Goal: Information Seeking & Learning: Learn about a topic

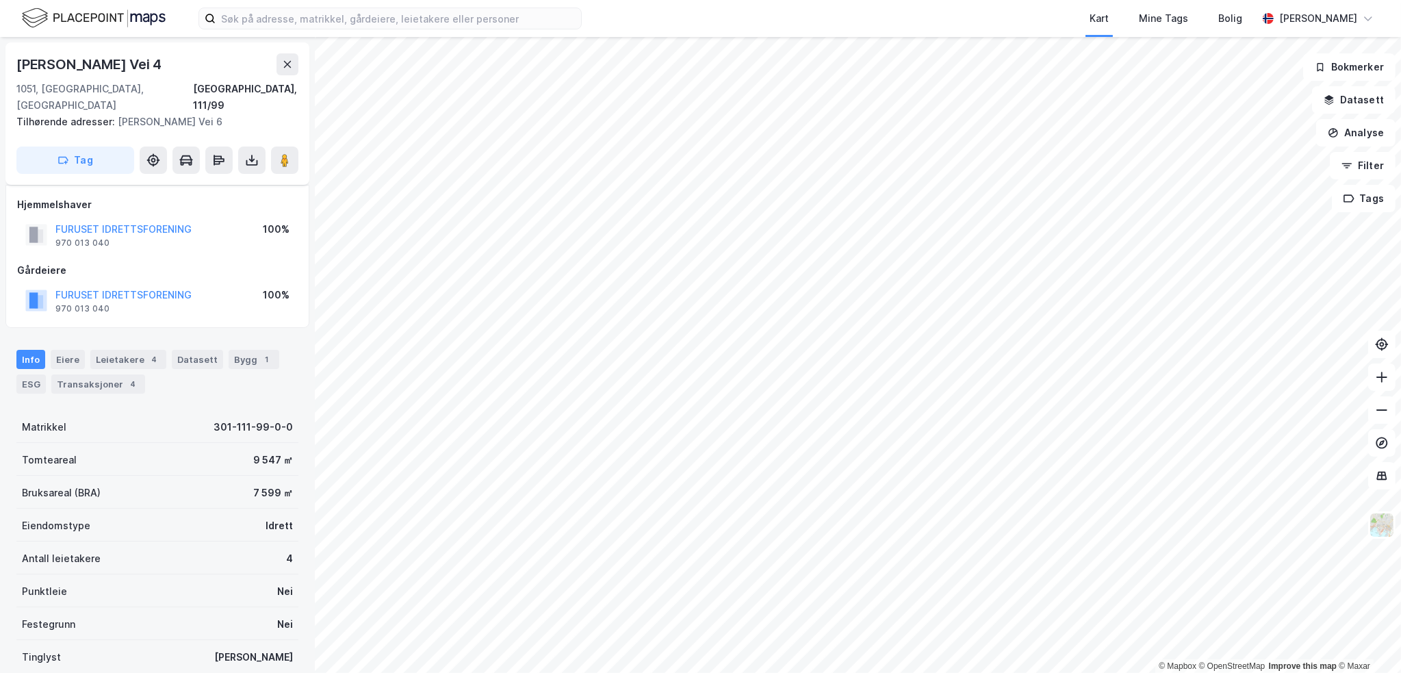
scroll to position [88, 0]
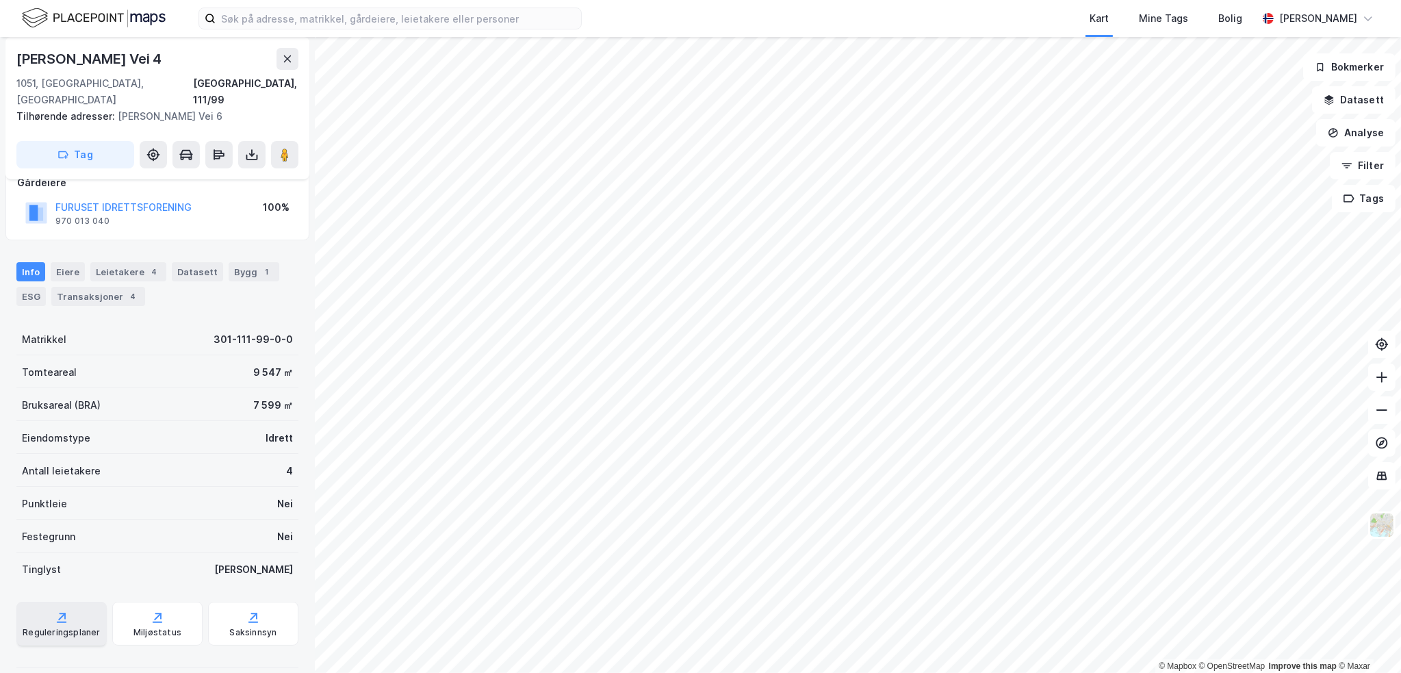
click at [72, 626] on div "Reguleringsplaner" at bounding box center [61, 624] width 90 height 44
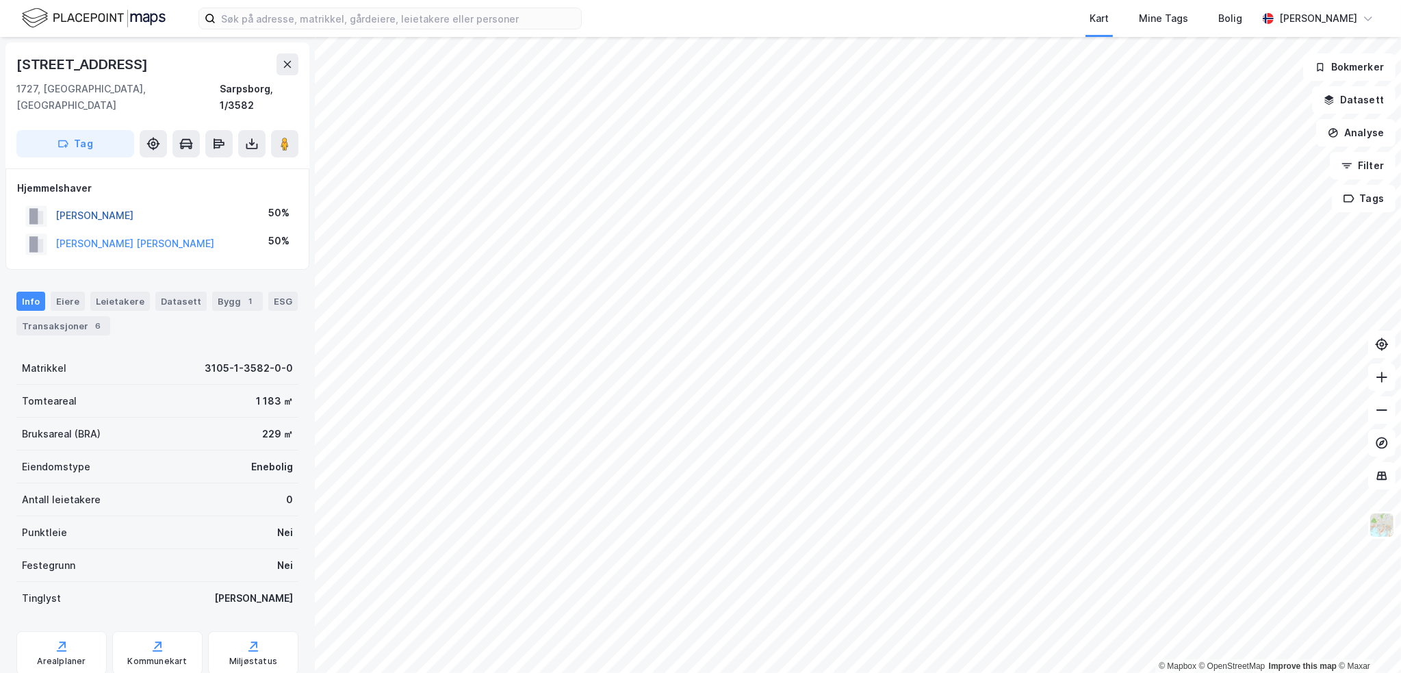
click at [0, 0] on button "BØRRESEN GUNNAR" at bounding box center [0, 0] width 0 height 0
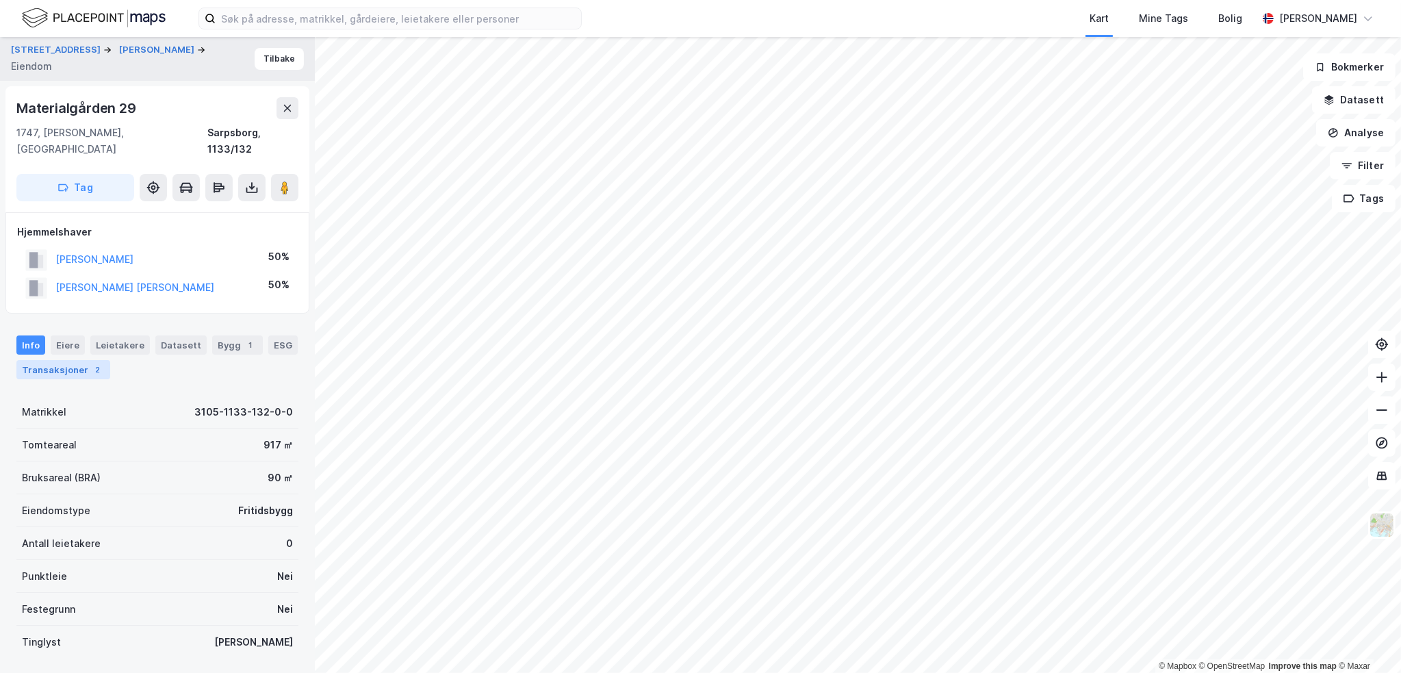
click at [60, 360] on div "Transaksjoner 2" at bounding box center [63, 369] width 94 height 19
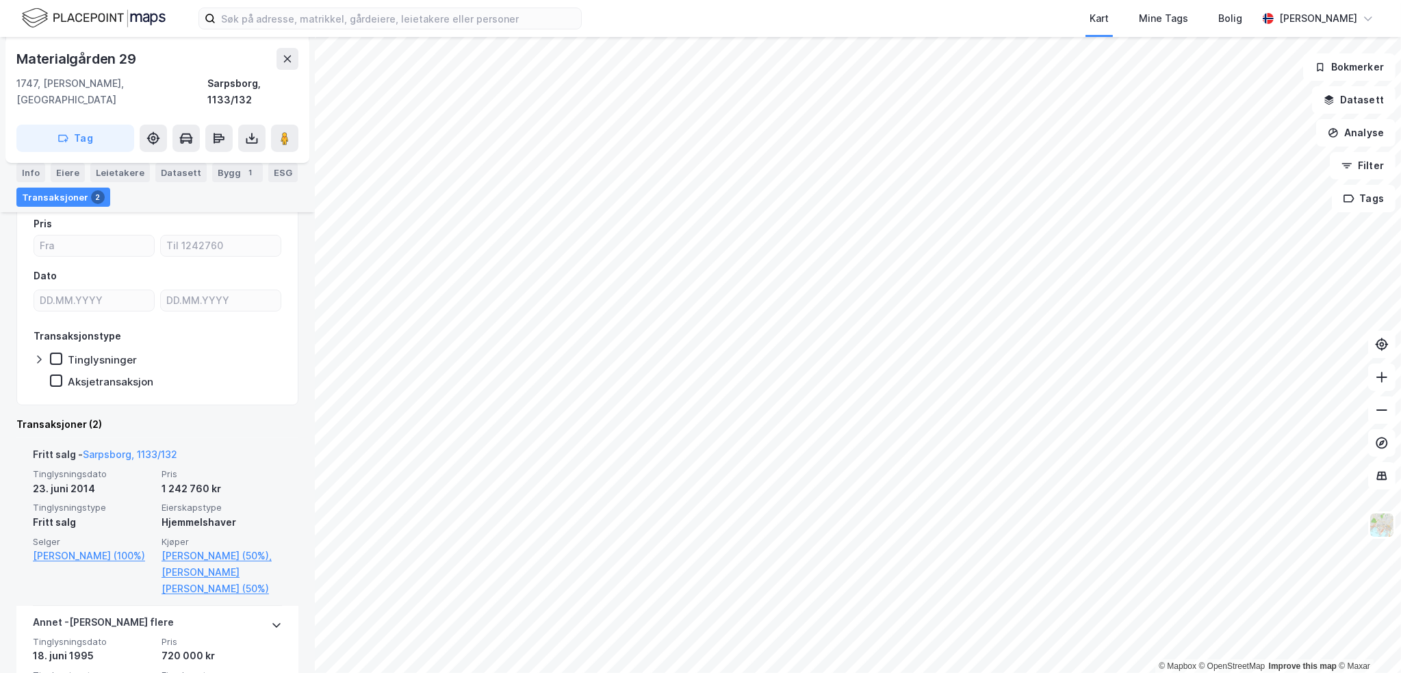
scroll to position [205, 0]
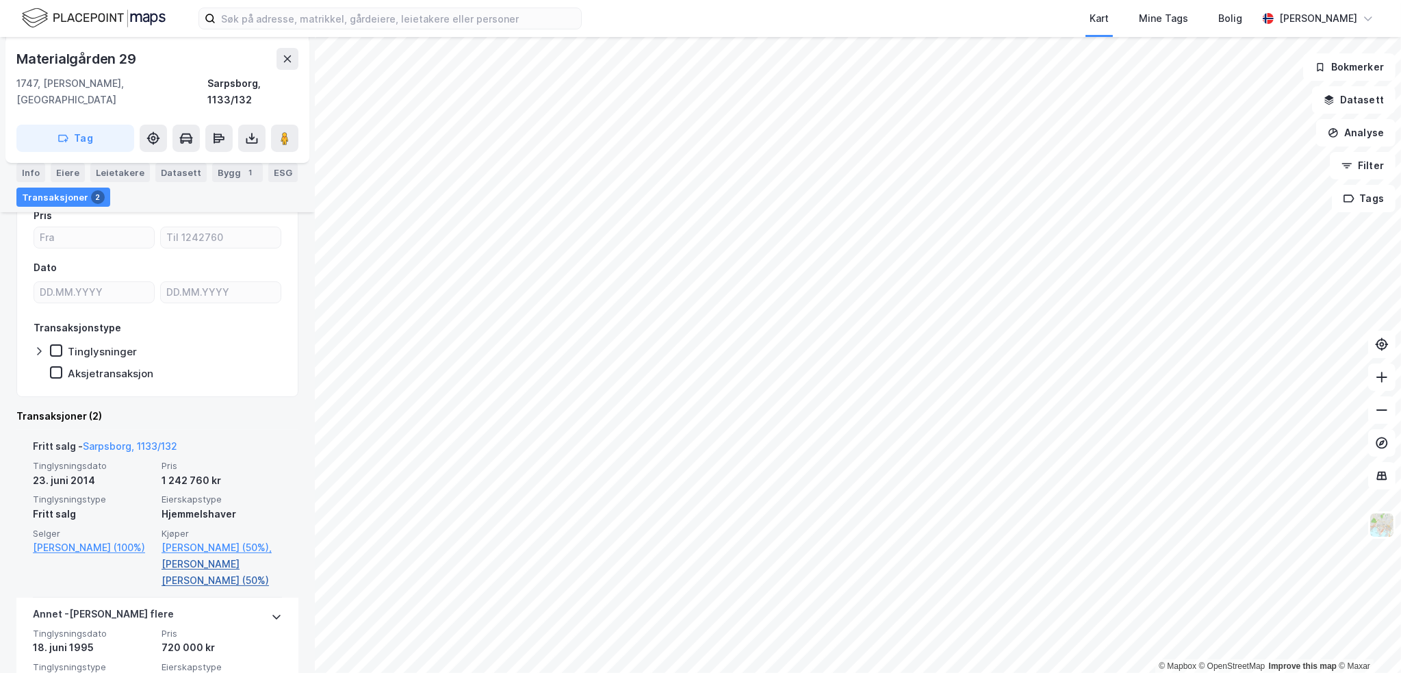
click at [246, 556] on link "Børresen Nina Merete Bye (50%)" at bounding box center [222, 572] width 120 height 33
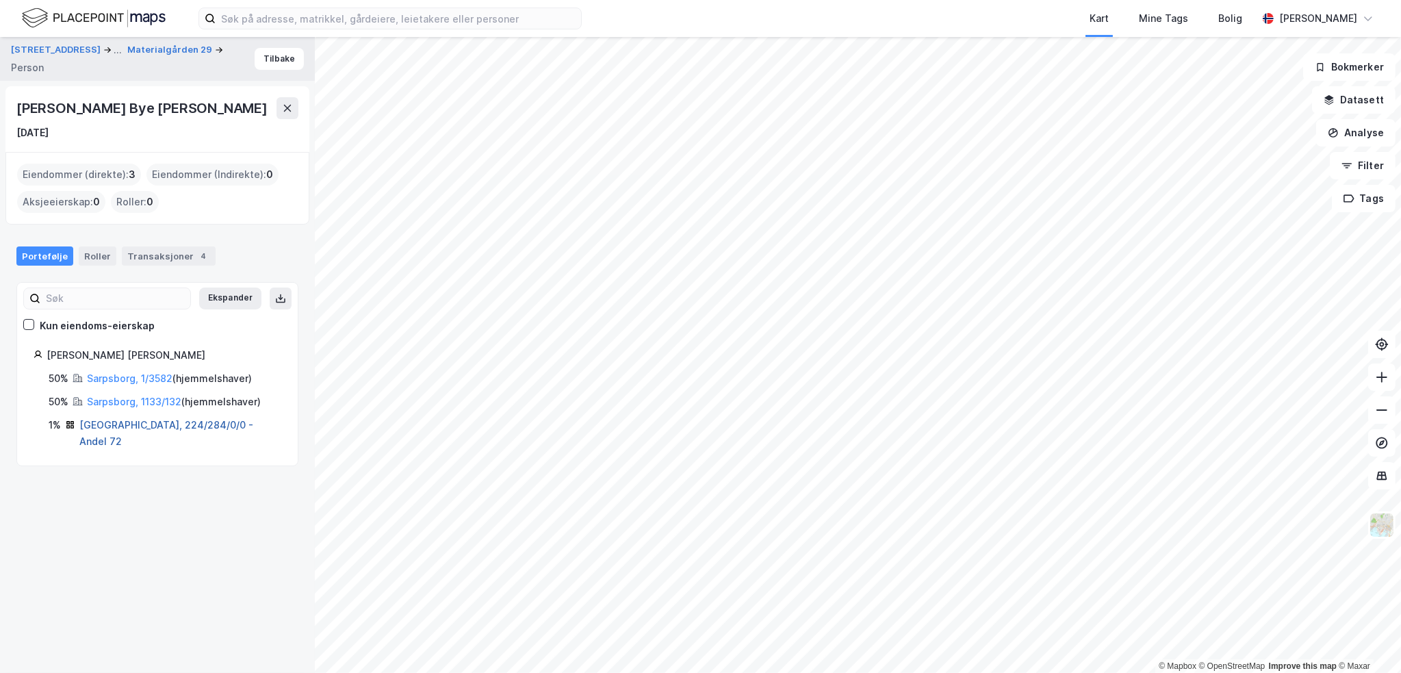
click at [155, 422] on link "Oslo, 224/284/0/0 - Andel 72" at bounding box center [166, 433] width 174 height 28
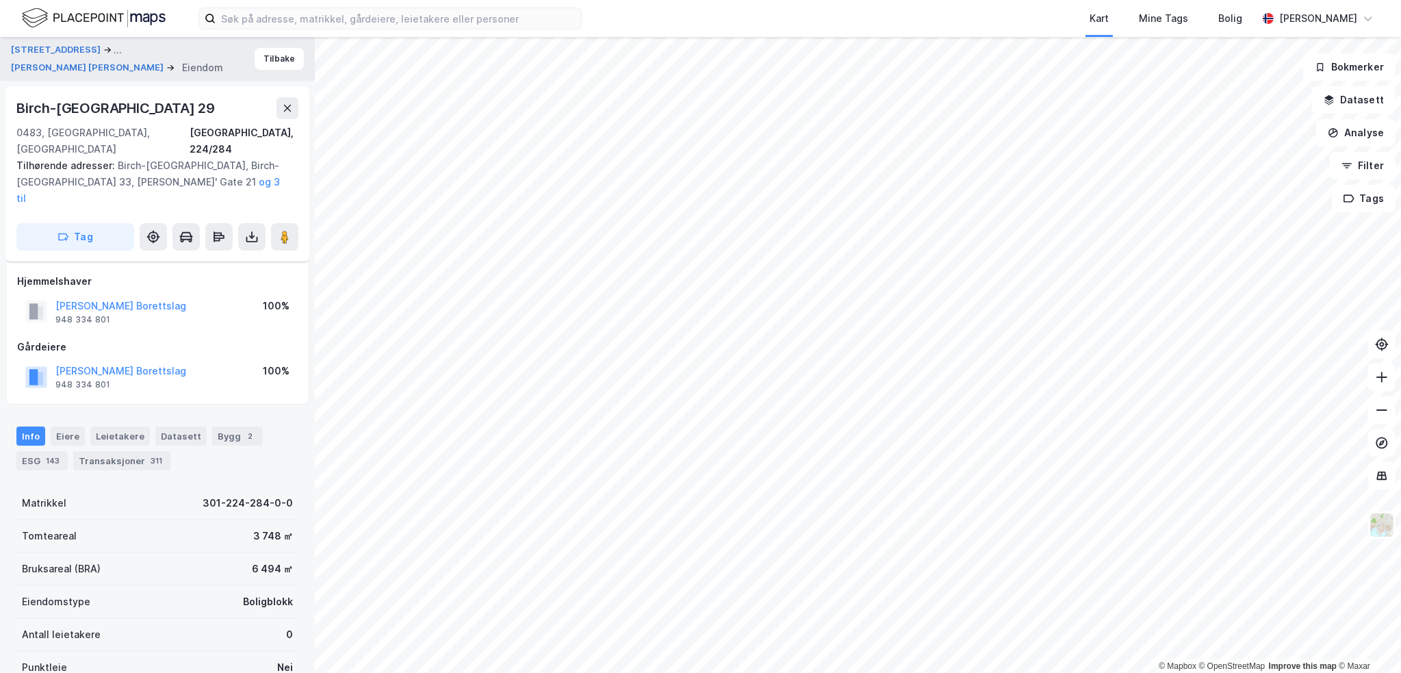
scroll to position [148, 0]
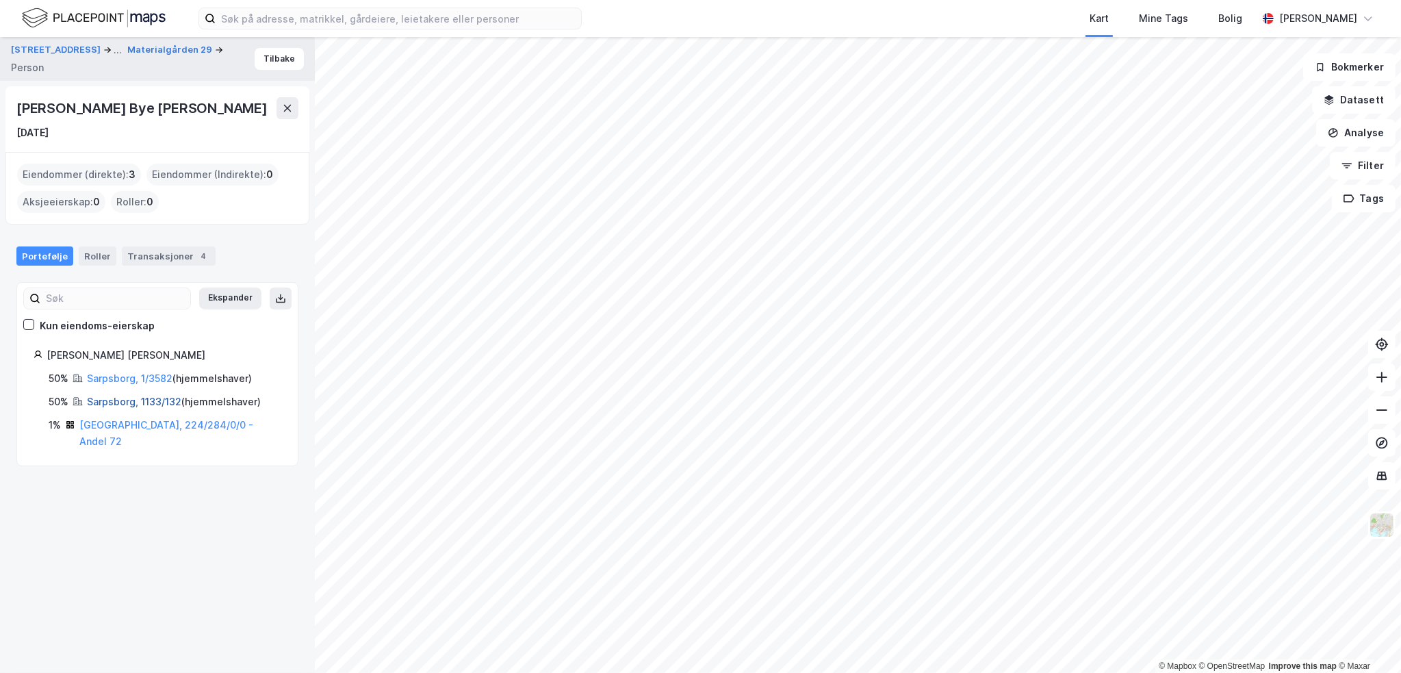
click at [114, 402] on link "Sarpsborg, 1133/132" at bounding box center [134, 402] width 94 height 12
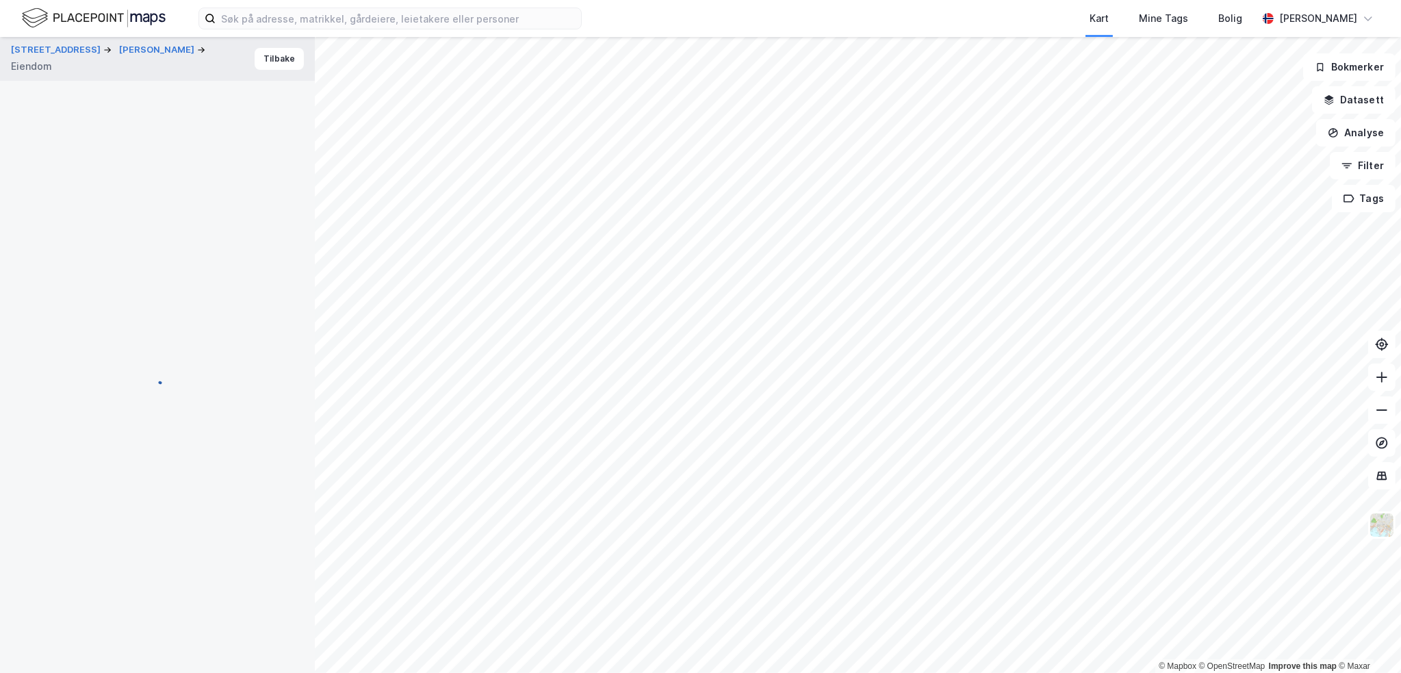
scroll to position [128, 0]
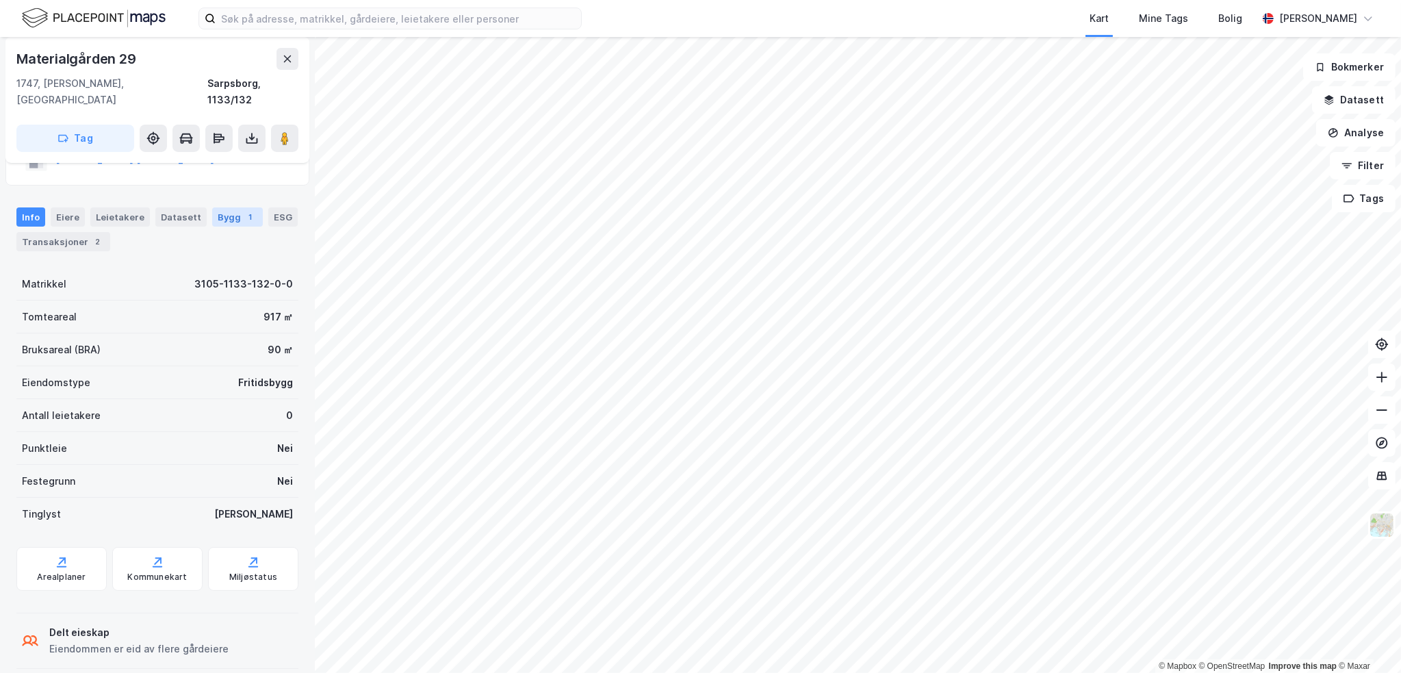
click at [236, 207] on div "Bygg 1" at bounding box center [237, 216] width 51 height 19
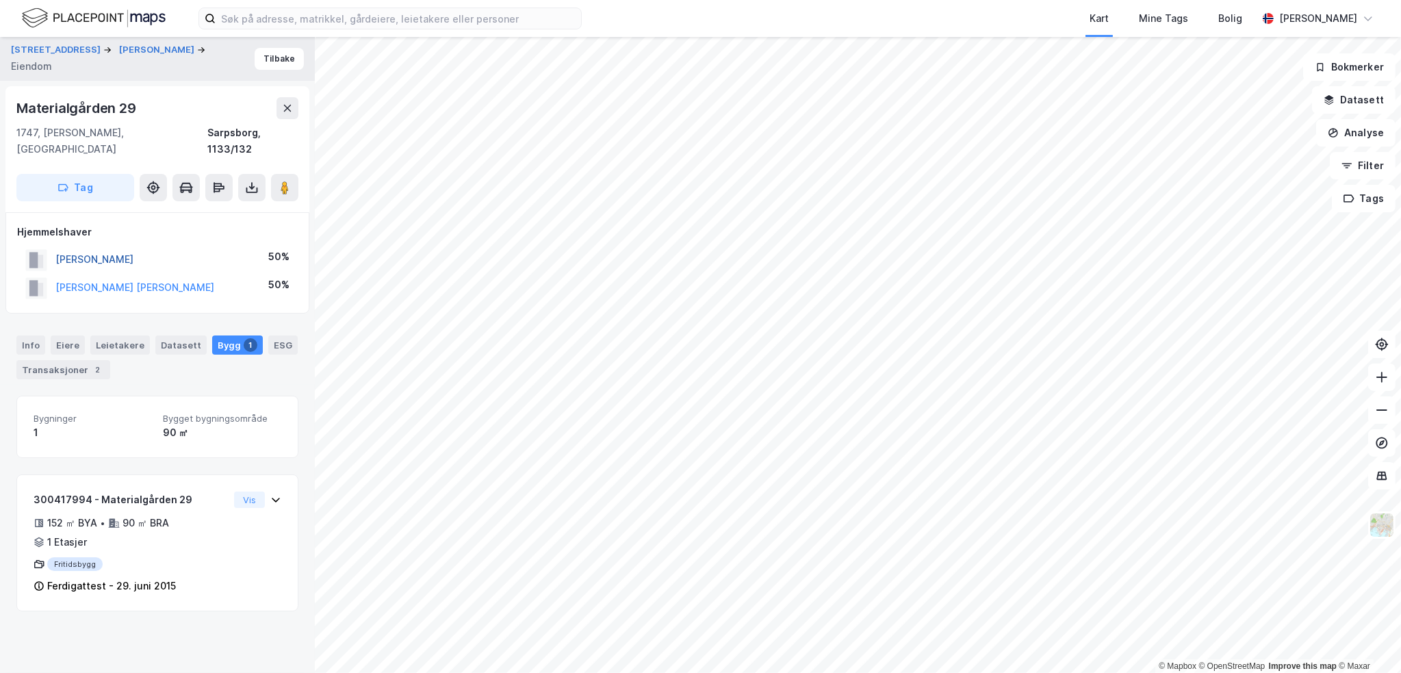
click at [0, 0] on button "BØRRESEN GUNNAR" at bounding box center [0, 0] width 0 height 0
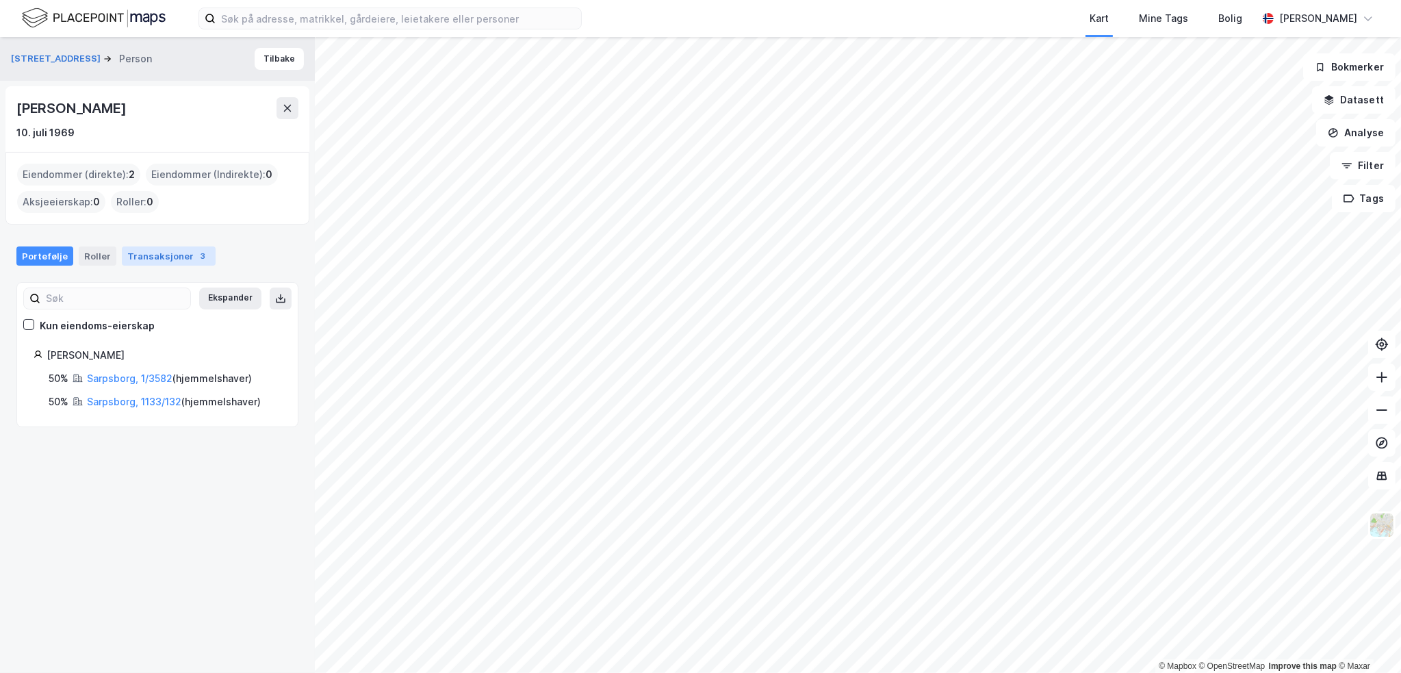
click at [146, 254] on div "Transaksjoner 3" at bounding box center [169, 255] width 94 height 19
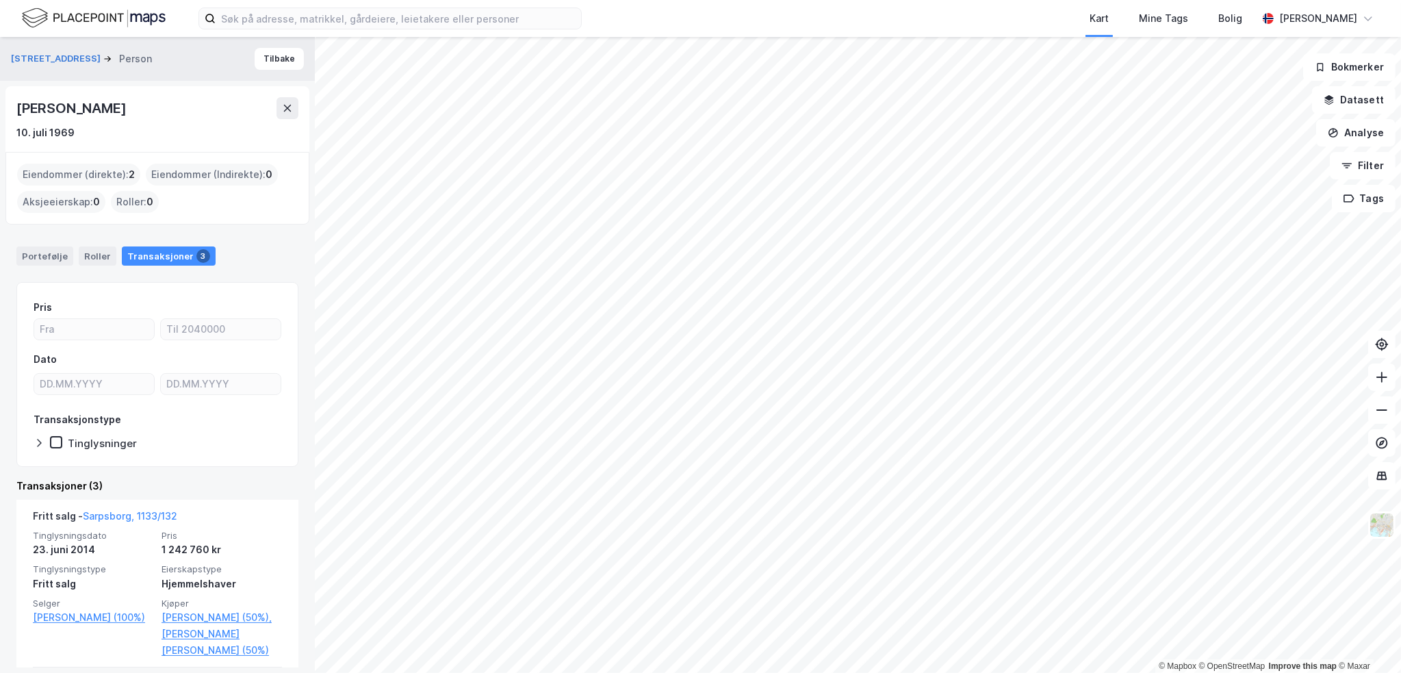
scroll to position [361, 0]
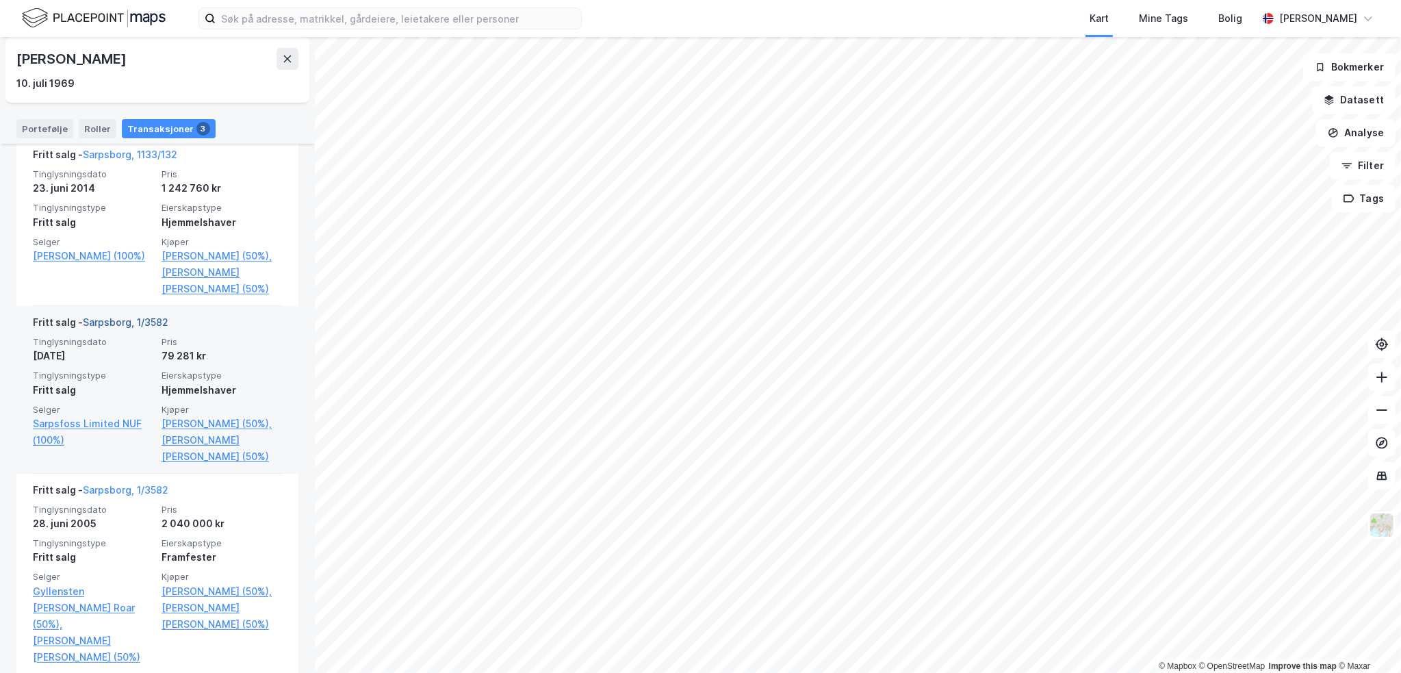
click at [160, 324] on link "Sarpsborg, 1/3582" at bounding box center [126, 322] width 86 height 12
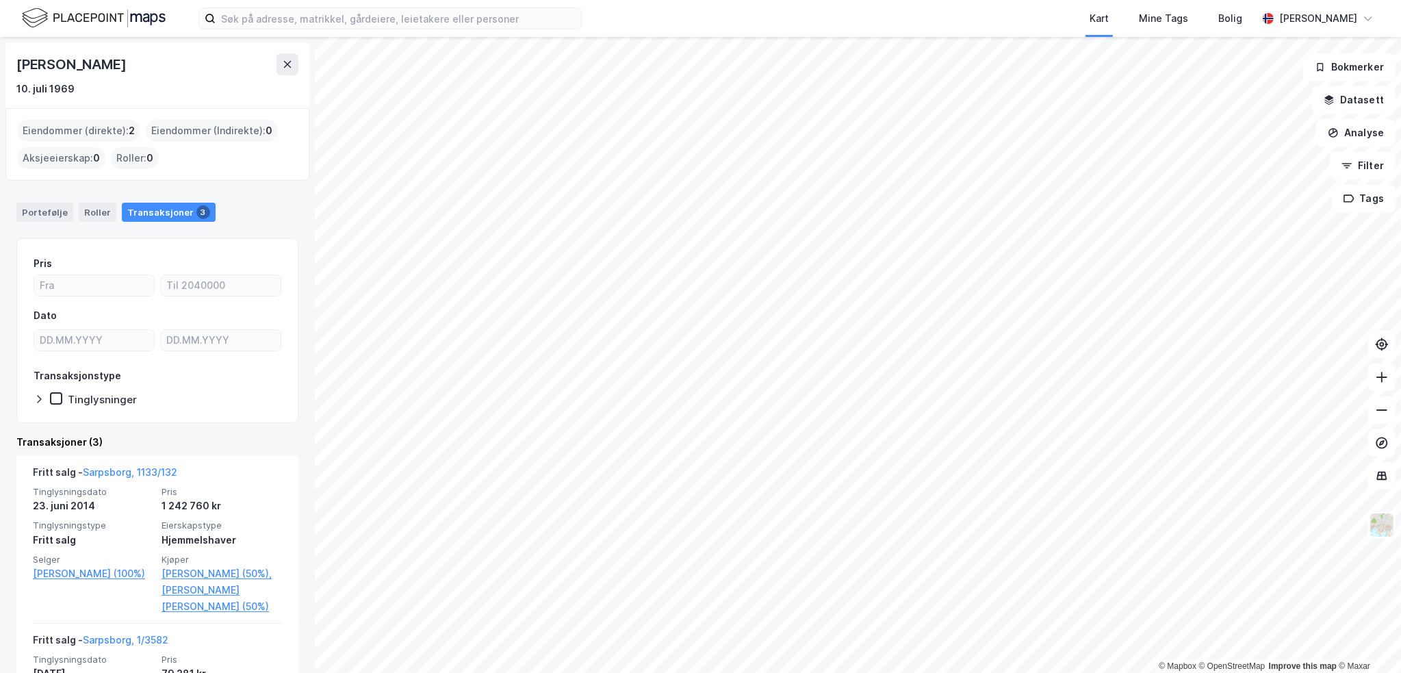
scroll to position [318, 0]
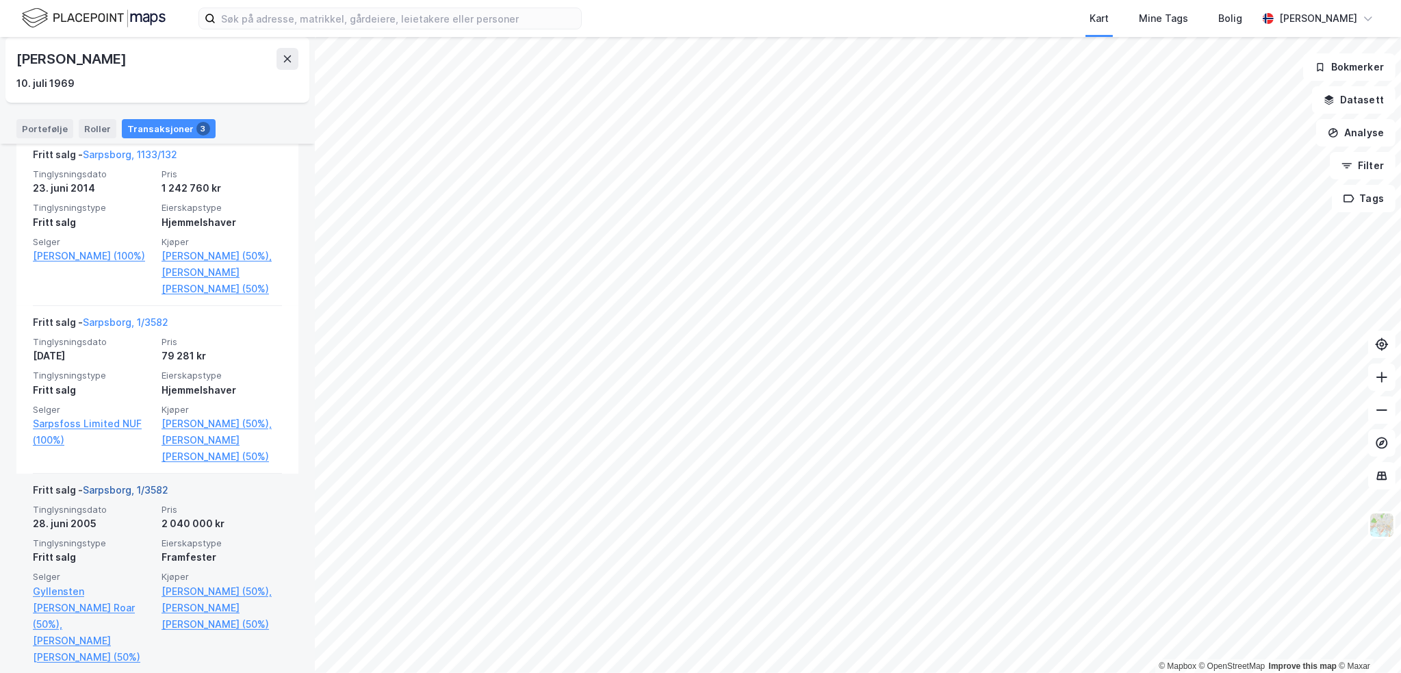
click at [148, 486] on link "Sarpsborg, 1/3582" at bounding box center [126, 490] width 86 height 12
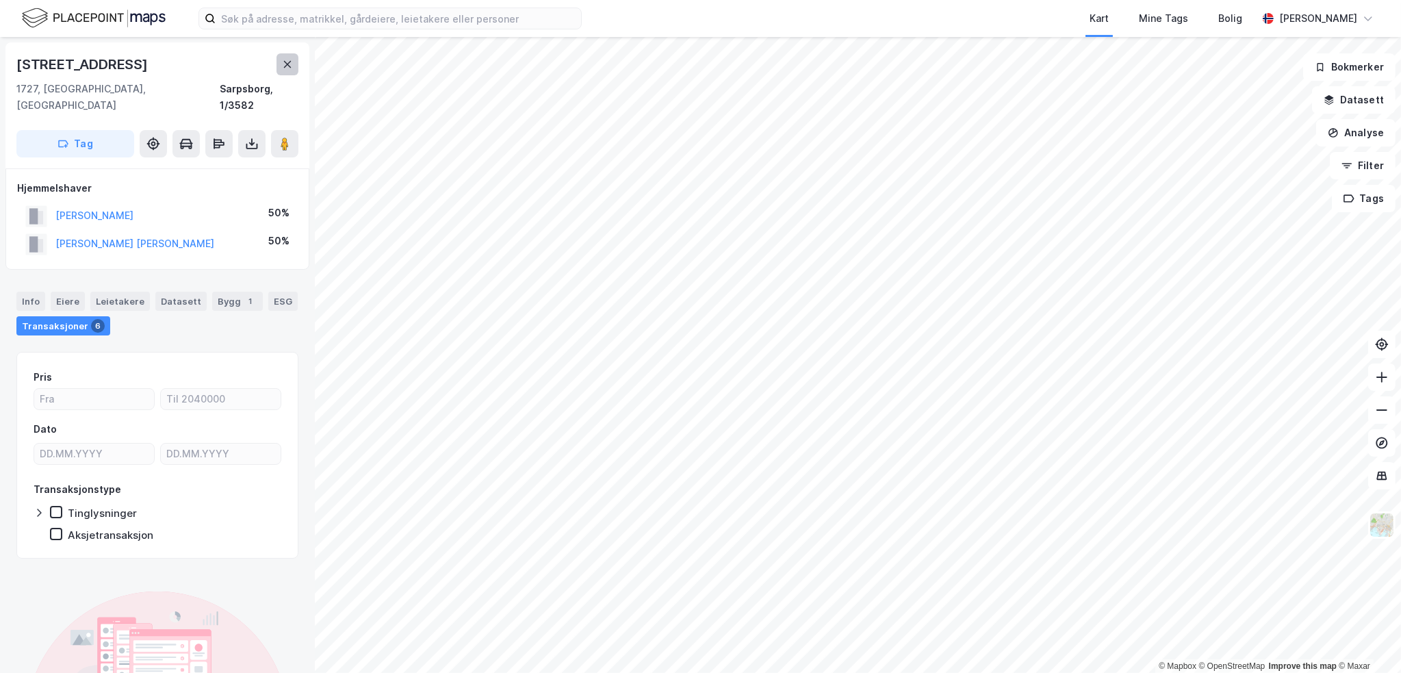
click at [281, 61] on button at bounding box center [288, 64] width 22 height 22
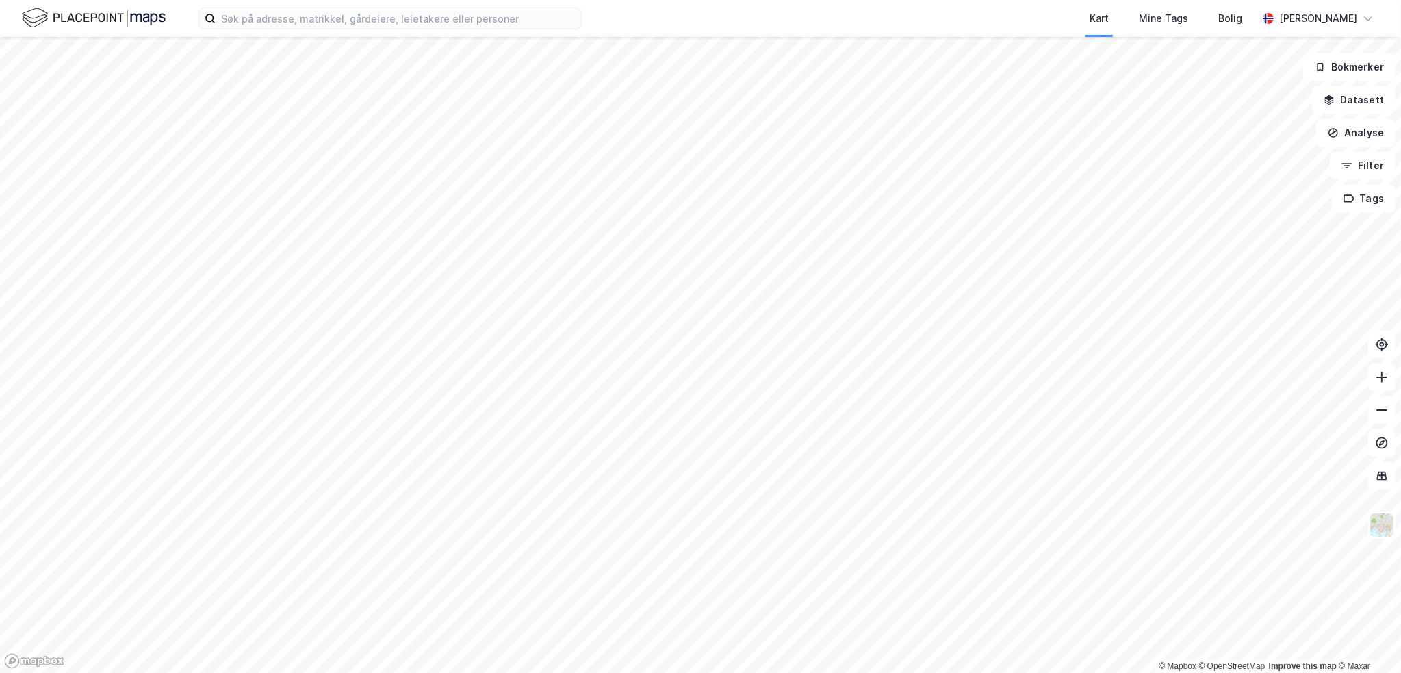
click at [544, 672] on html "Kart Mine Tags Bolig Henrik Milde © Mapbox © OpenStreetMap Improve this map © M…" at bounding box center [700, 336] width 1401 height 673
